Goal: Information Seeking & Learning: Learn about a topic

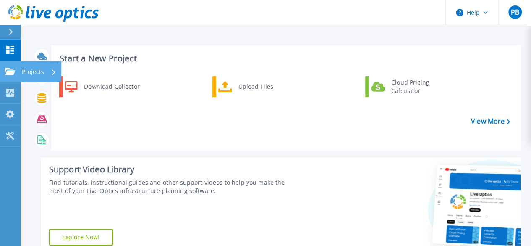
click at [6, 68] on icon at bounding box center [10, 71] width 10 height 7
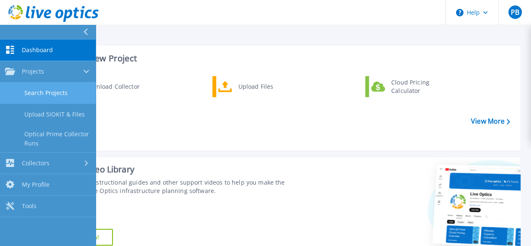
click at [54, 93] on link "Search Projects" at bounding box center [48, 92] width 96 height 21
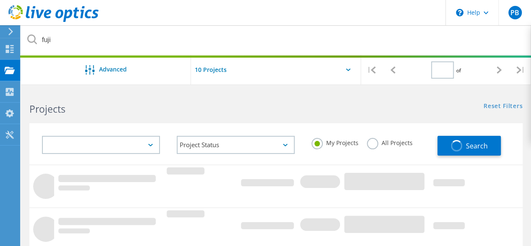
type input "1"
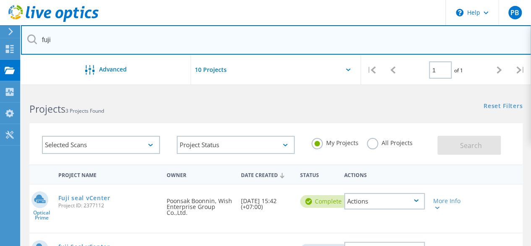
click at [87, 45] on input "fuji" at bounding box center [276, 39] width 511 height 29
drag, startPoint x: 95, startPoint y: 41, endPoint x: 1, endPoint y: 38, distance: 94.1
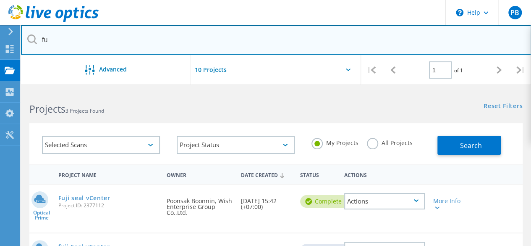
type input "f"
type input "dai"
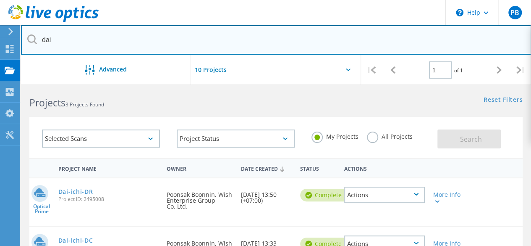
scroll to position [42, 0]
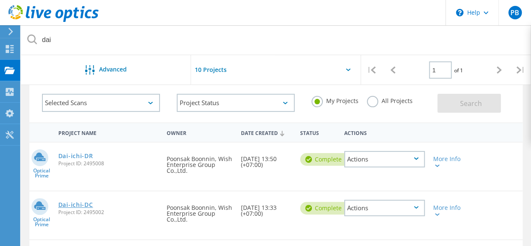
click at [80, 204] on link "Dai-ichi-DC" at bounding box center [75, 205] width 35 height 6
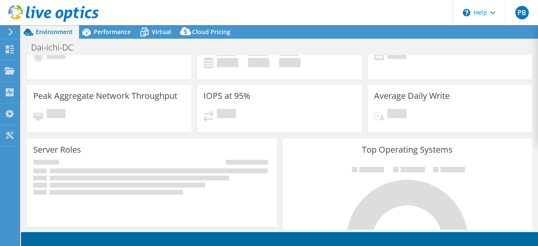
scroll to position [42, 0]
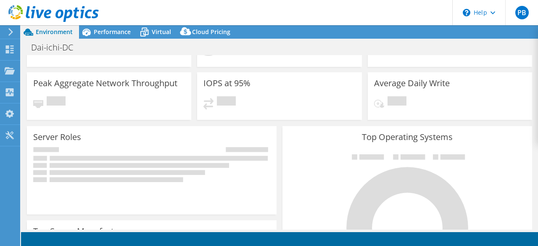
select select "USD"
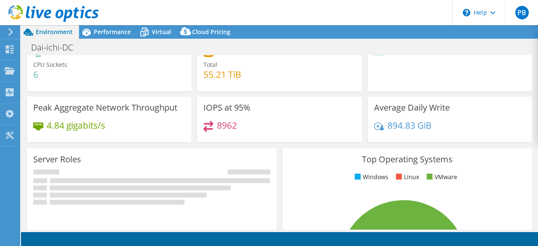
scroll to position [0, 0]
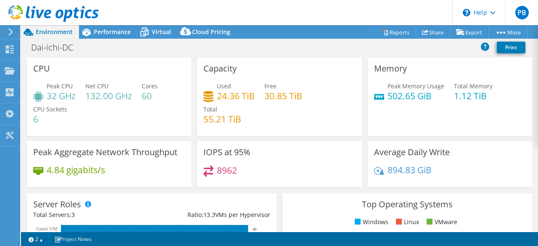
drag, startPoint x: 268, startPoint y: 114, endPoint x: 350, endPoint y: 139, distance: 85.6
click at [279, 118] on div "Used 24.36 TiB Free 30.85 TiB Total 55.21 TiB" at bounding box center [279, 106] width 152 height 50
click at [98, 71] on div "CPU Peak CPU 32 GHz Net CPU 132.00 GHz Cores 60 CPU Sockets 6" at bounding box center [109, 97] width 164 height 78
select select "USD"
click at [12, 31] on icon at bounding box center [11, 32] width 6 height 8
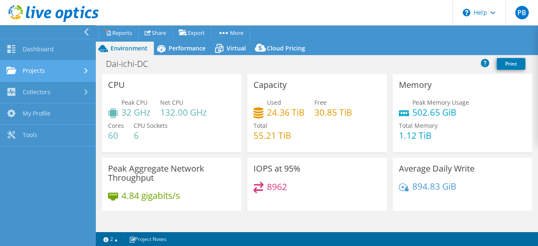
click at [44, 71] on link "Projects" at bounding box center [48, 70] width 96 height 21
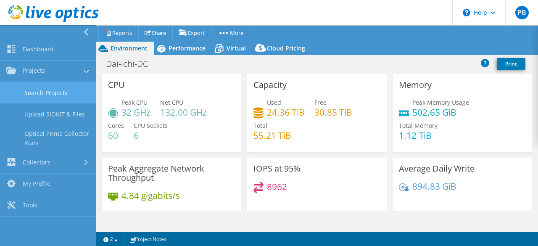
click at [55, 95] on link "Search Projects" at bounding box center [48, 92] width 96 height 21
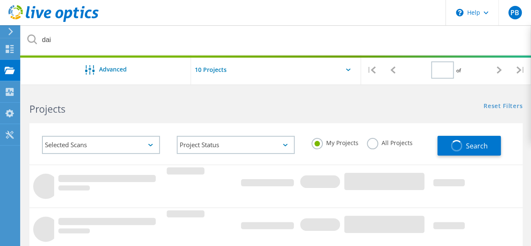
type input "1"
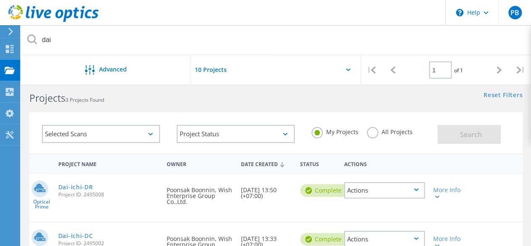
scroll to position [126, 0]
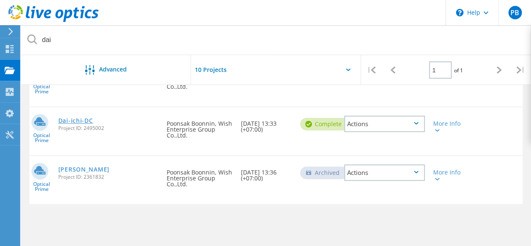
click at [77, 122] on link "Dai-ichi-DC" at bounding box center [75, 121] width 35 height 6
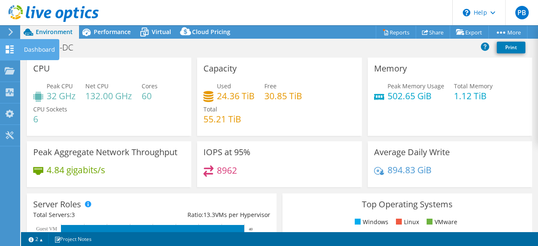
click at [11, 48] on use at bounding box center [10, 49] width 8 height 8
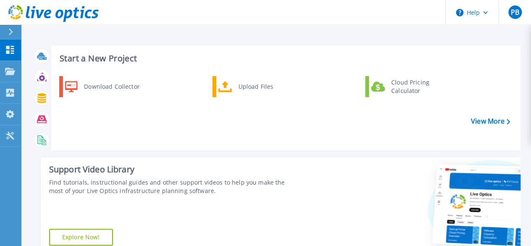
click at [13, 34] on icon at bounding box center [10, 32] width 5 height 7
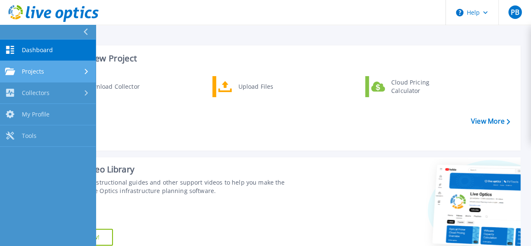
click at [45, 68] on div "Projects" at bounding box center [48, 72] width 86 height 8
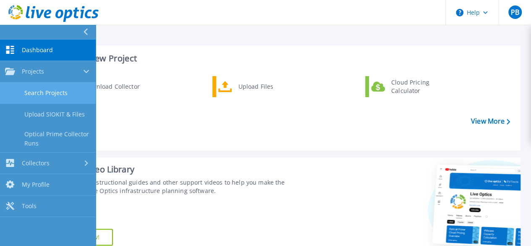
click at [53, 90] on link "Search Projects" at bounding box center [48, 92] width 96 height 21
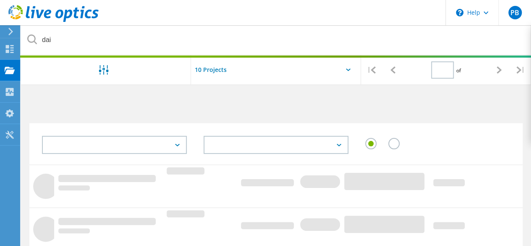
type input "1"
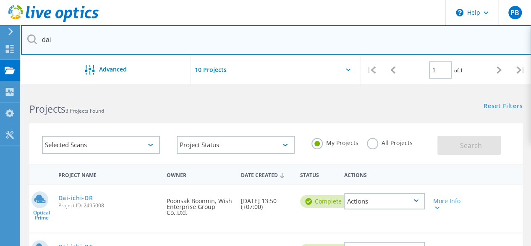
click at [86, 38] on input "dai" at bounding box center [276, 39] width 511 height 29
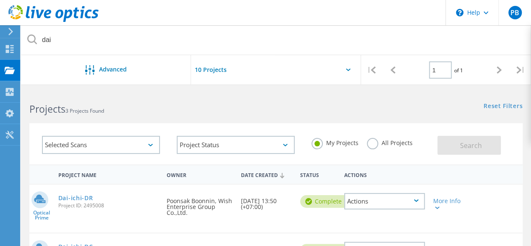
click at [76, 194] on div "Dai-ichi-DR Project ID: 2495008" at bounding box center [108, 200] width 109 height 32
click at [74, 198] on link "Dai-ichi-DR" at bounding box center [75, 198] width 35 height 6
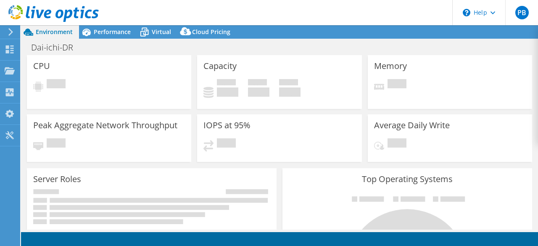
select select "USD"
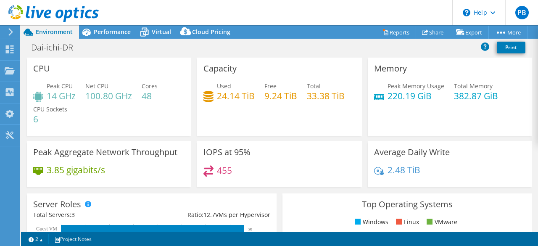
click at [304, 138] on div "Capacity Used 24.14 TiB Free 9.24 TiB Total 33.38 TiB" at bounding box center [279, 100] width 170 height 84
click at [334, 144] on div "IOPS at 95% 455" at bounding box center [279, 164] width 164 height 46
click at [317, 154] on div "IOPS at 95% 455" at bounding box center [279, 164] width 164 height 46
click at [296, 116] on div "Capacity Used 24.14 TiB Free 9.24 TiB Total 33.38 TiB" at bounding box center [279, 97] width 164 height 78
click at [124, 36] on div "Performance" at bounding box center [108, 31] width 58 height 13
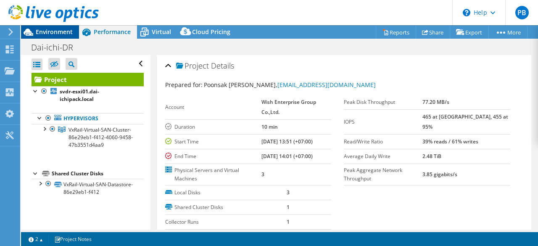
click at [58, 38] on div "Environment" at bounding box center [50, 31] width 58 height 13
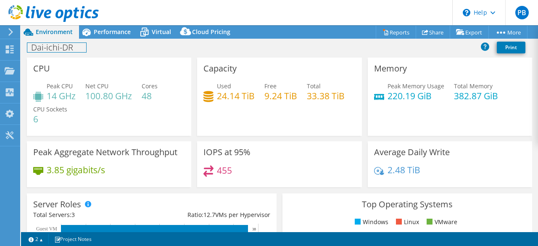
click at [37, 51] on h1 "Dai-ichi-DR" at bounding box center [56, 47] width 59 height 9
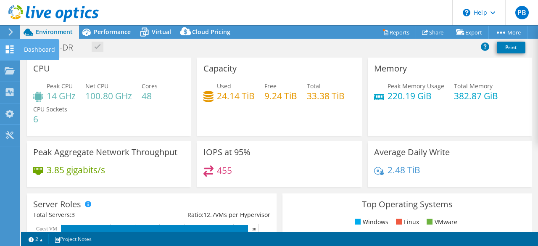
click at [12, 53] on use at bounding box center [10, 49] width 8 height 8
